Goal: Find specific page/section: Find specific page/section

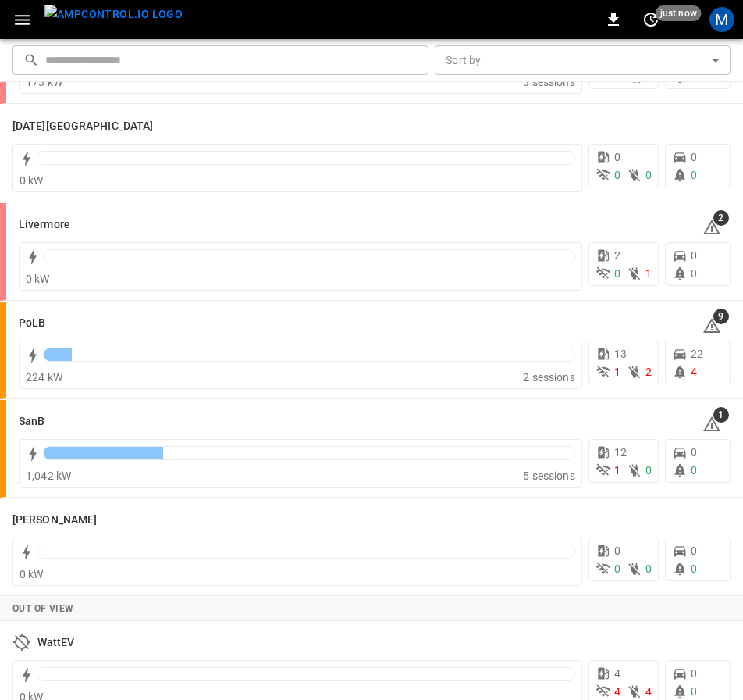
scroll to position [315, 0]
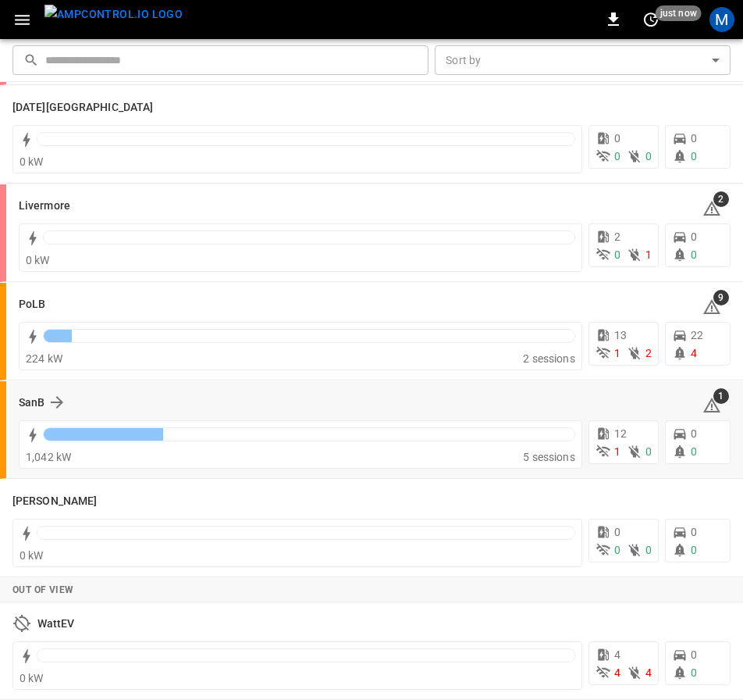
click at [46, 412] on div "SanB 1" at bounding box center [375, 402] width 712 height 30
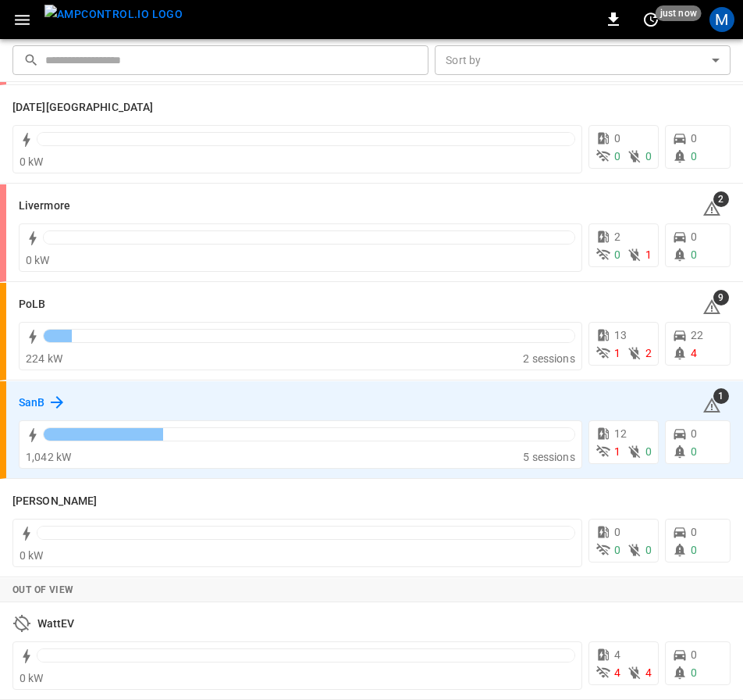
click at [55, 402] on icon at bounding box center [57, 402] width 12 height 12
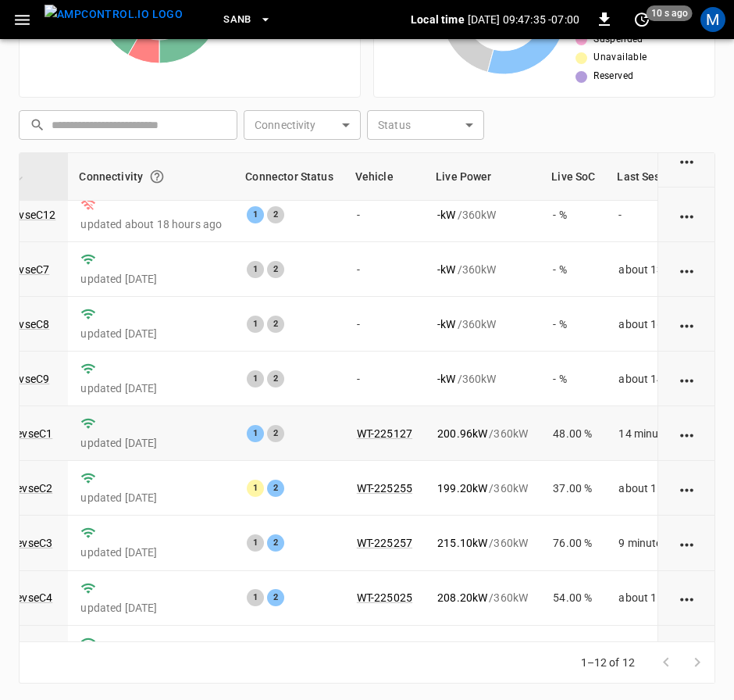
scroll to position [234, 174]
